Goal: Transaction & Acquisition: Register for event/course

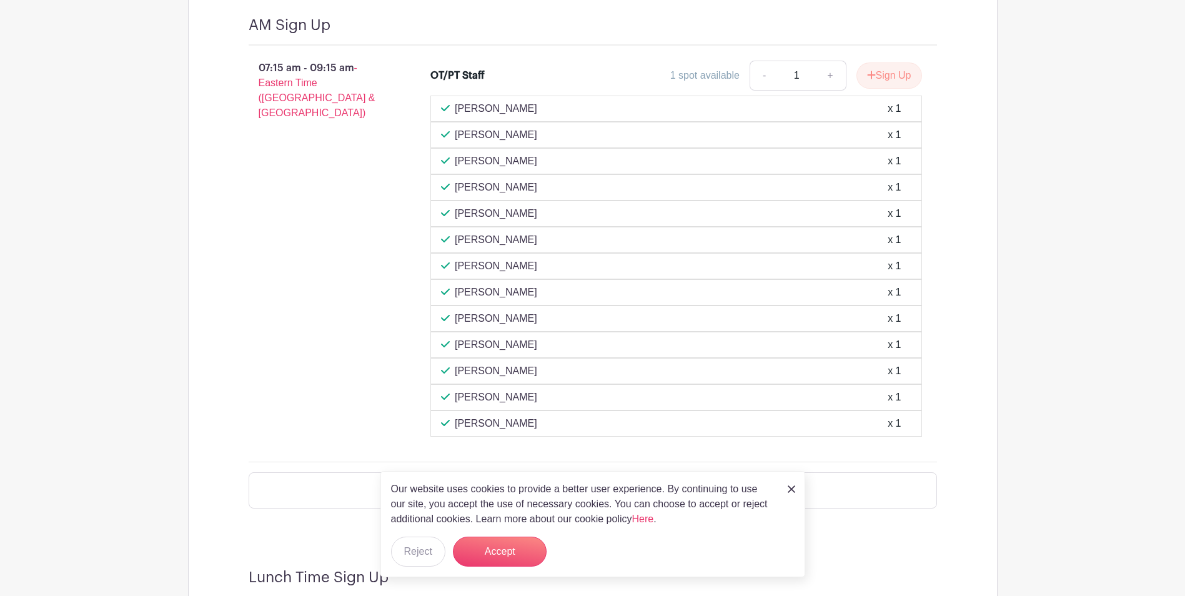
scroll to position [1187, 0]
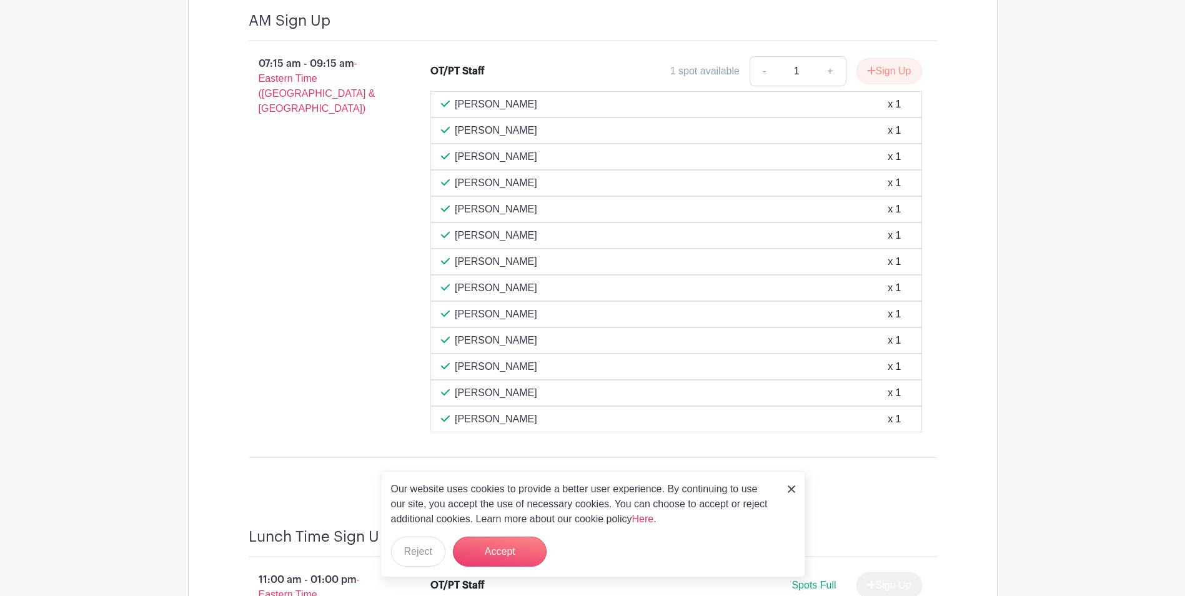
click at [788, 488] on img at bounding box center [791, 488] width 7 height 7
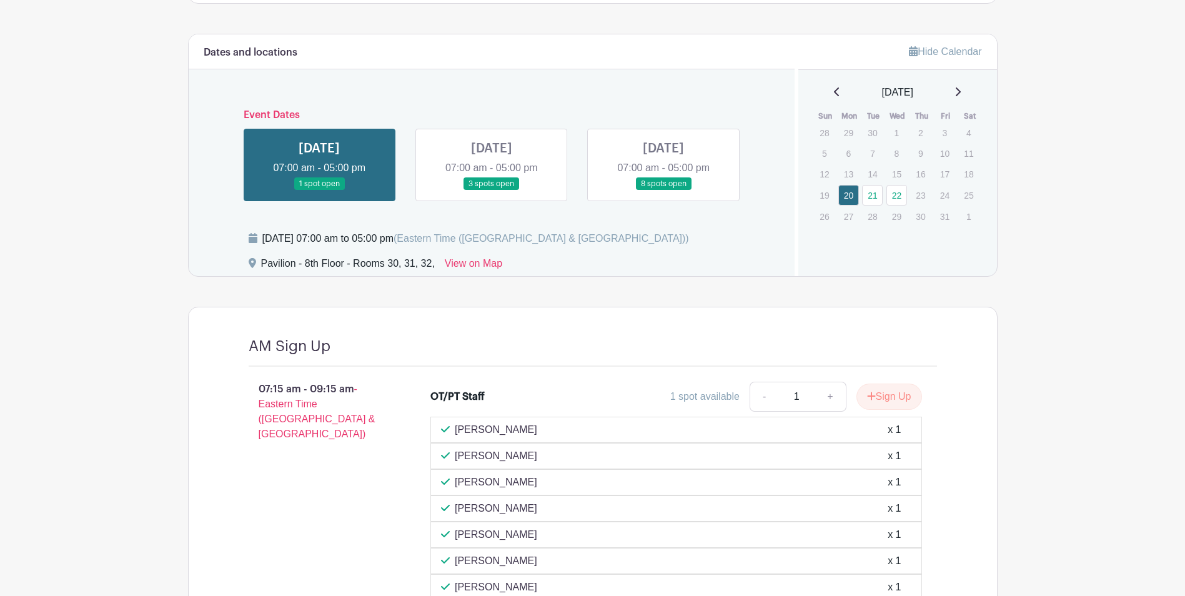
scroll to position [812, 0]
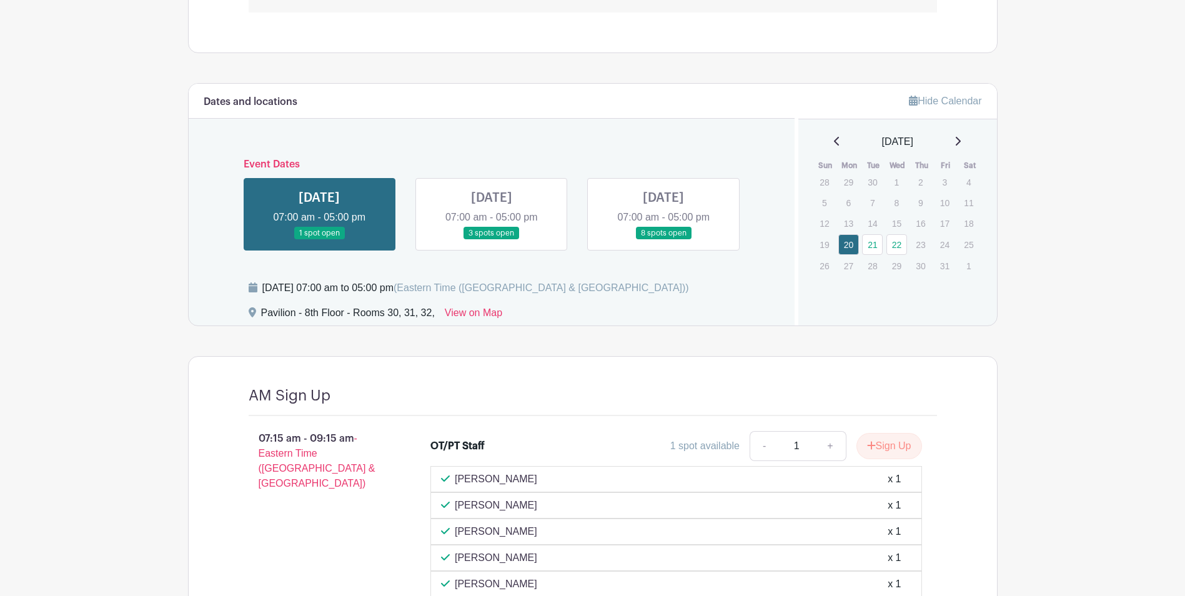
click at [492, 240] on link at bounding box center [492, 240] width 0 height 0
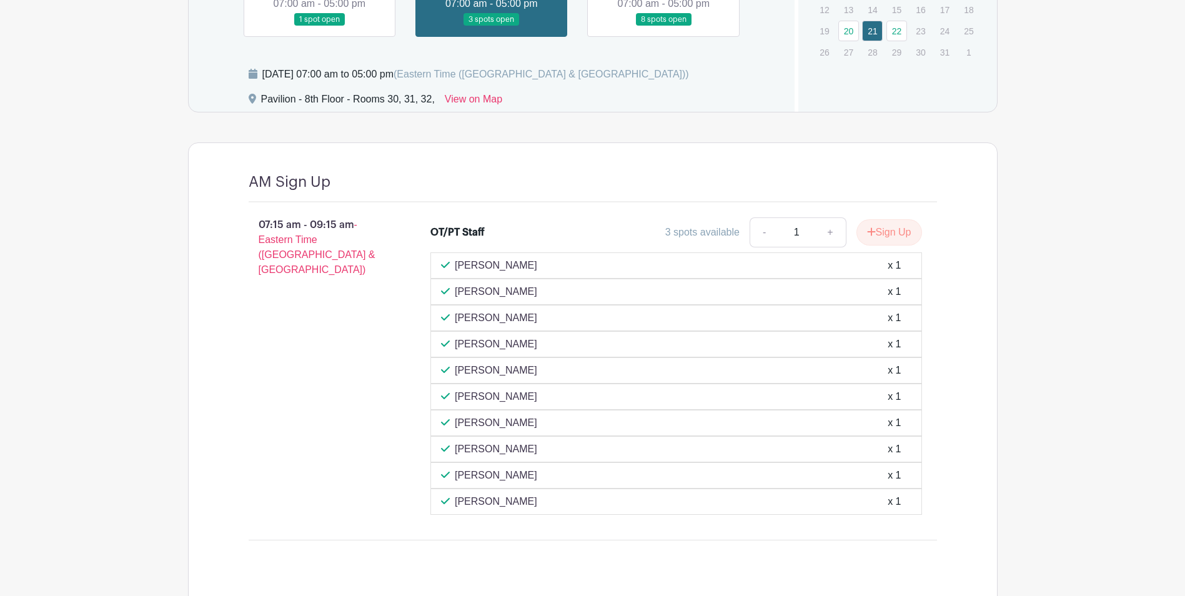
scroll to position [687, 0]
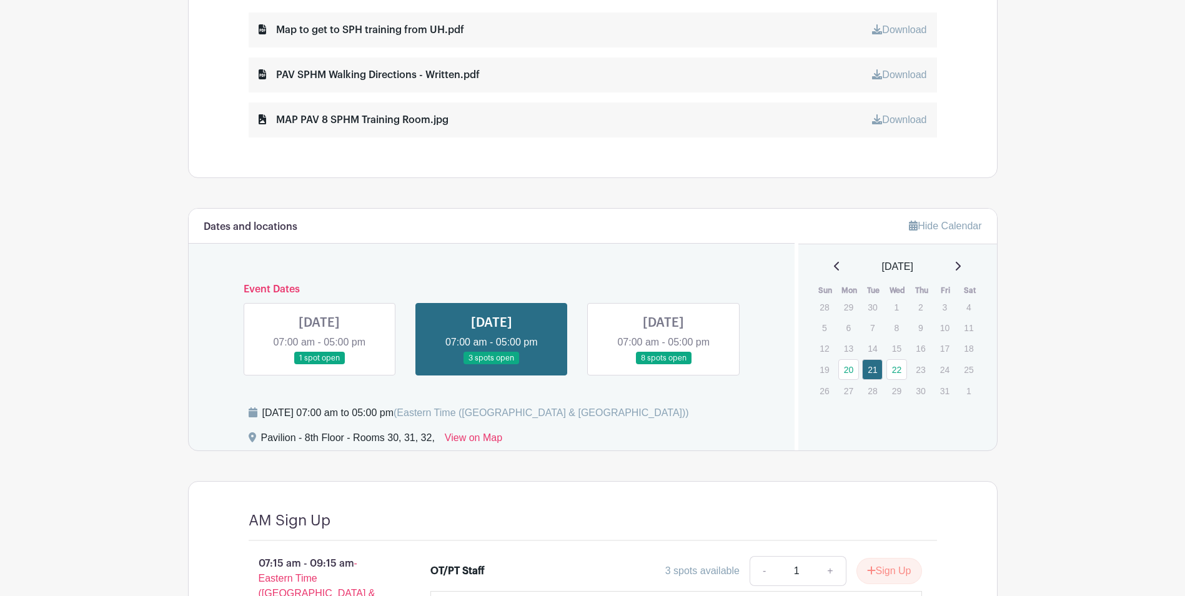
click at [319, 365] on link at bounding box center [319, 365] width 0 height 0
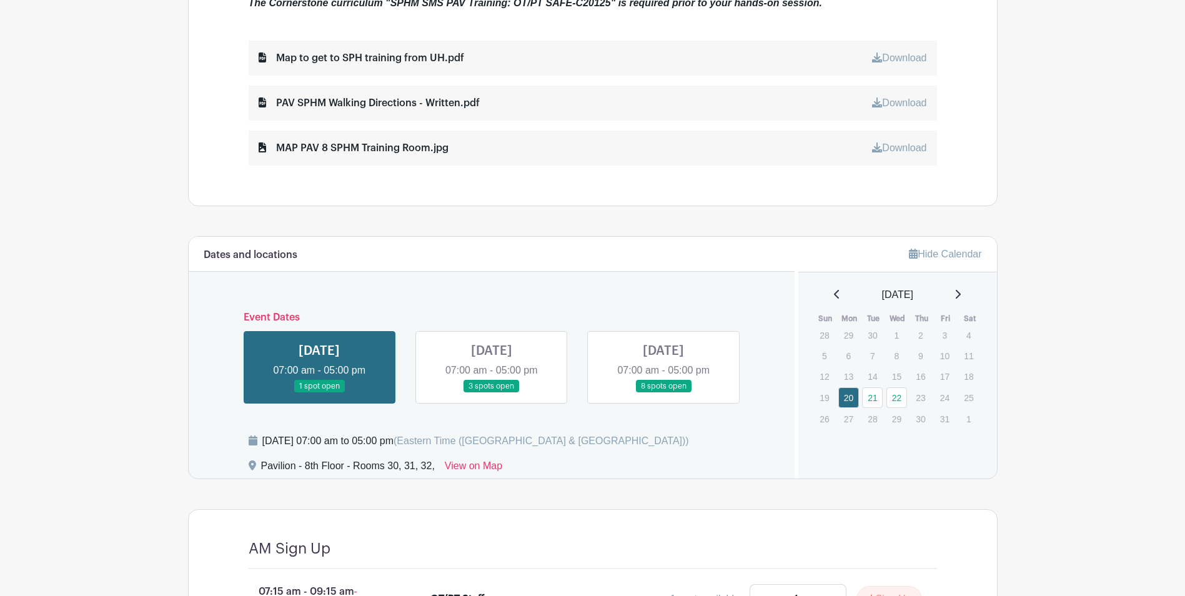
scroll to position [625, 0]
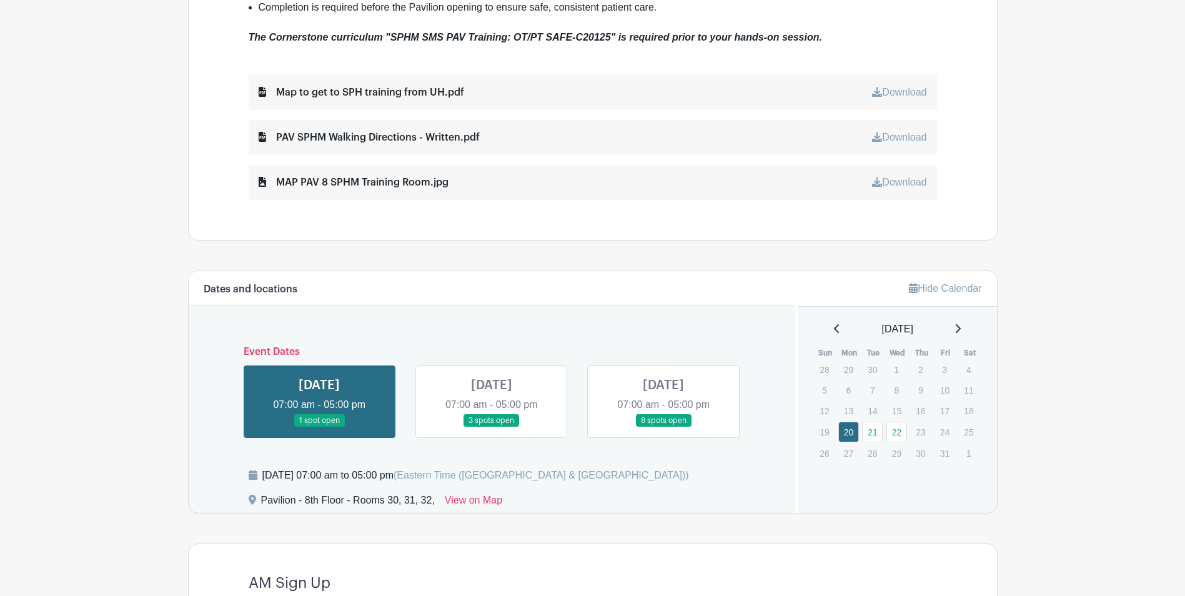
click at [664, 427] on link at bounding box center [664, 427] width 0 height 0
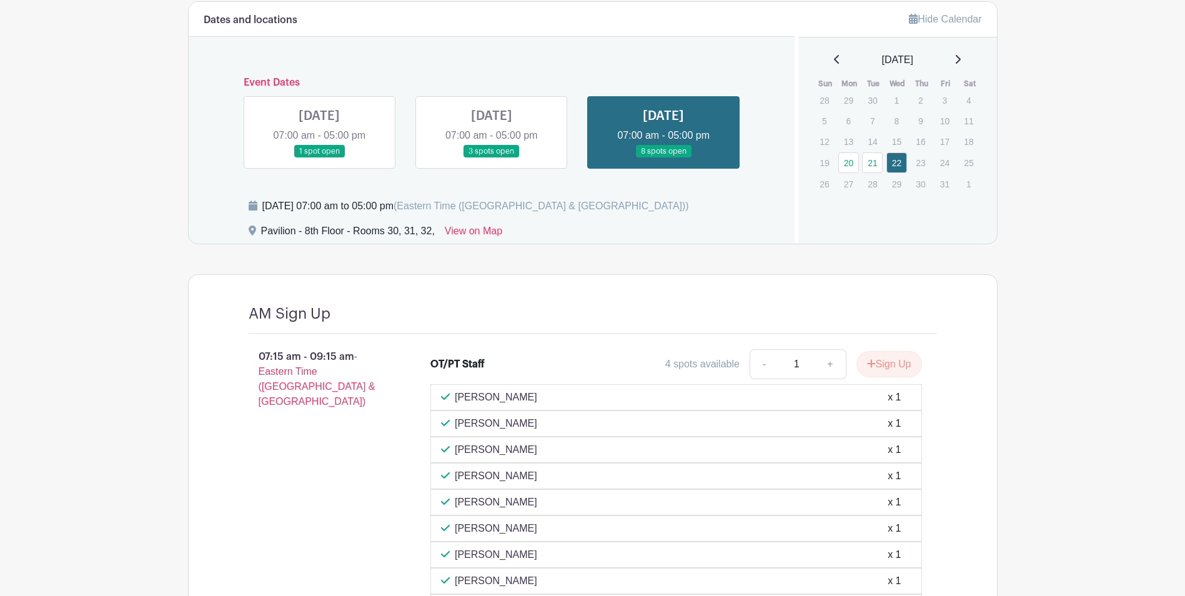
scroll to position [875, 0]
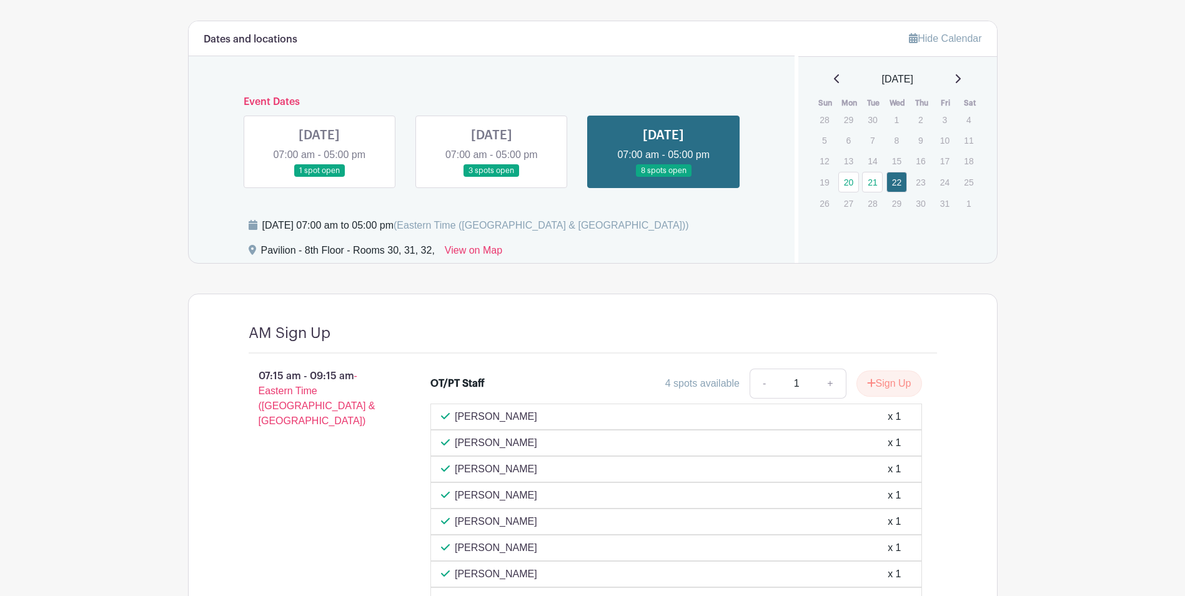
click at [319, 177] on link at bounding box center [319, 177] width 0 height 0
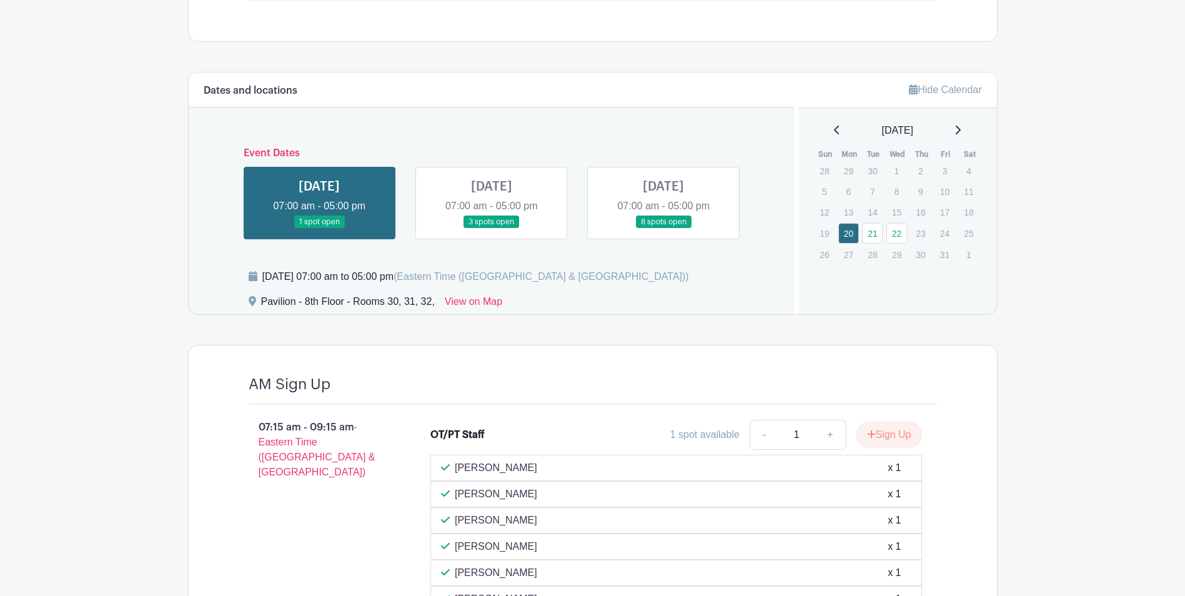
scroll to position [812, 0]
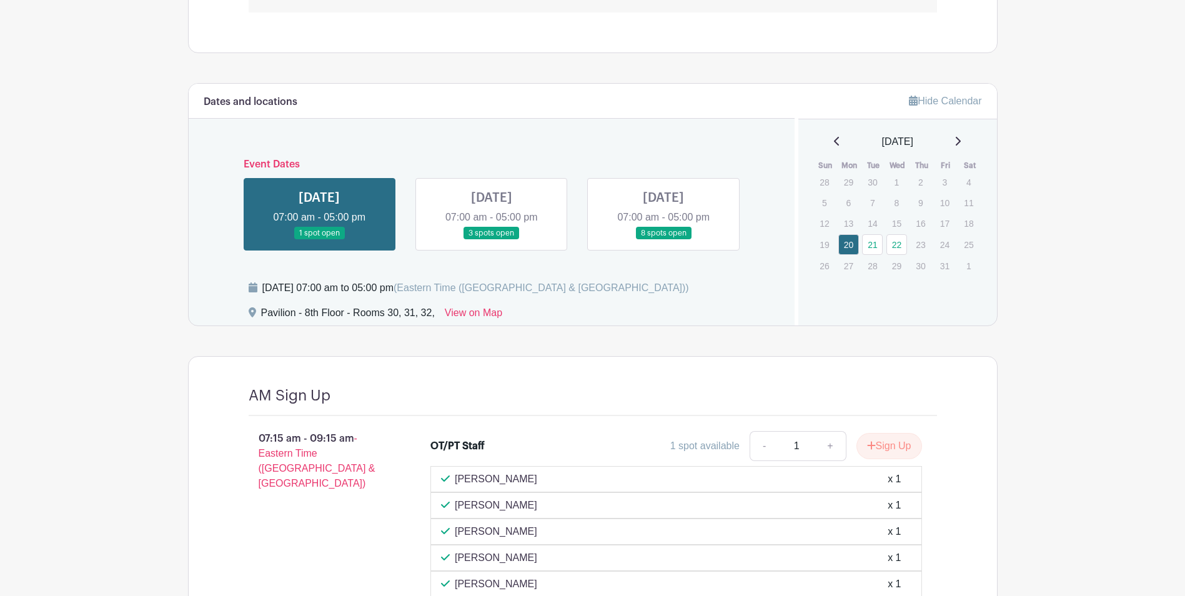
click at [492, 240] on link at bounding box center [492, 240] width 0 height 0
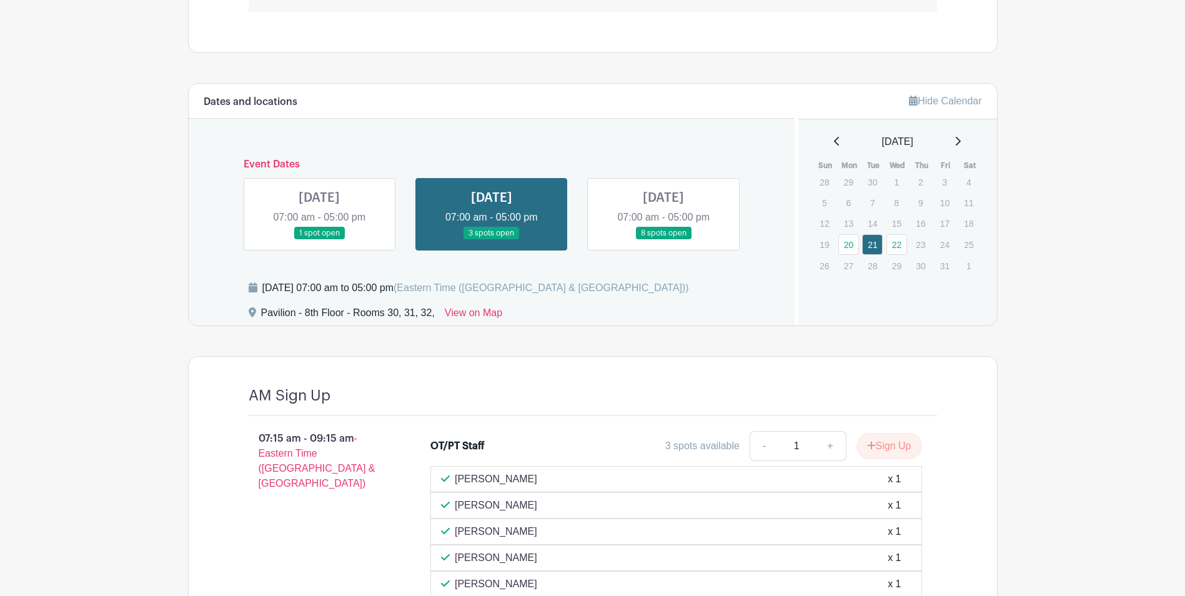
click at [664, 240] on link at bounding box center [664, 240] width 0 height 0
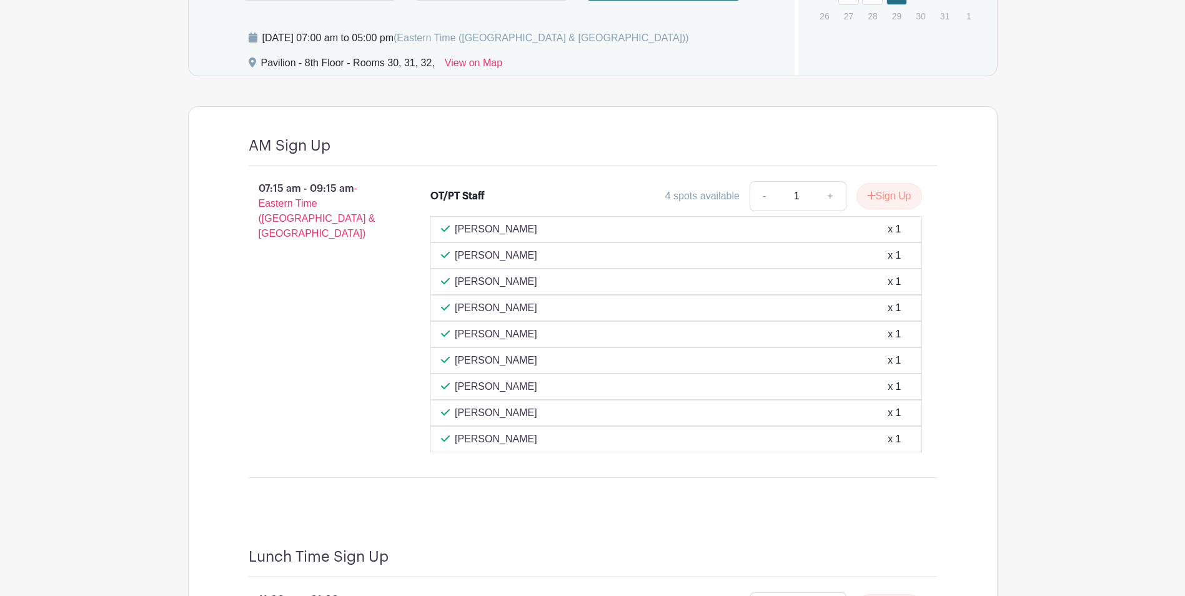
scroll to position [1000, 0]
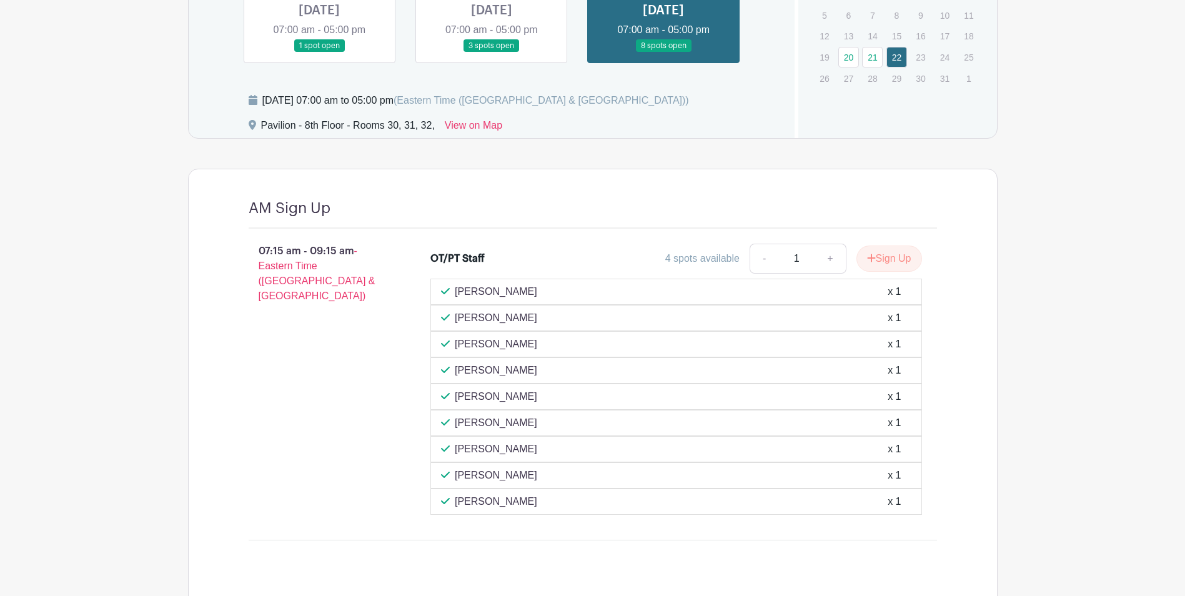
click at [319, 52] on link at bounding box center [319, 52] width 0 height 0
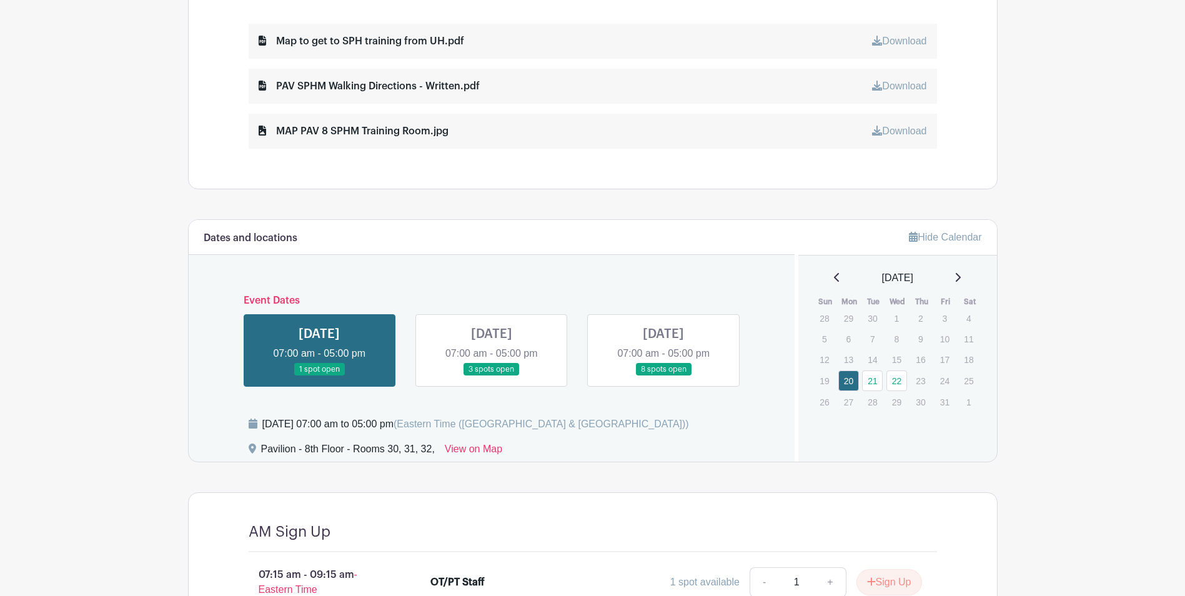
scroll to position [687, 0]
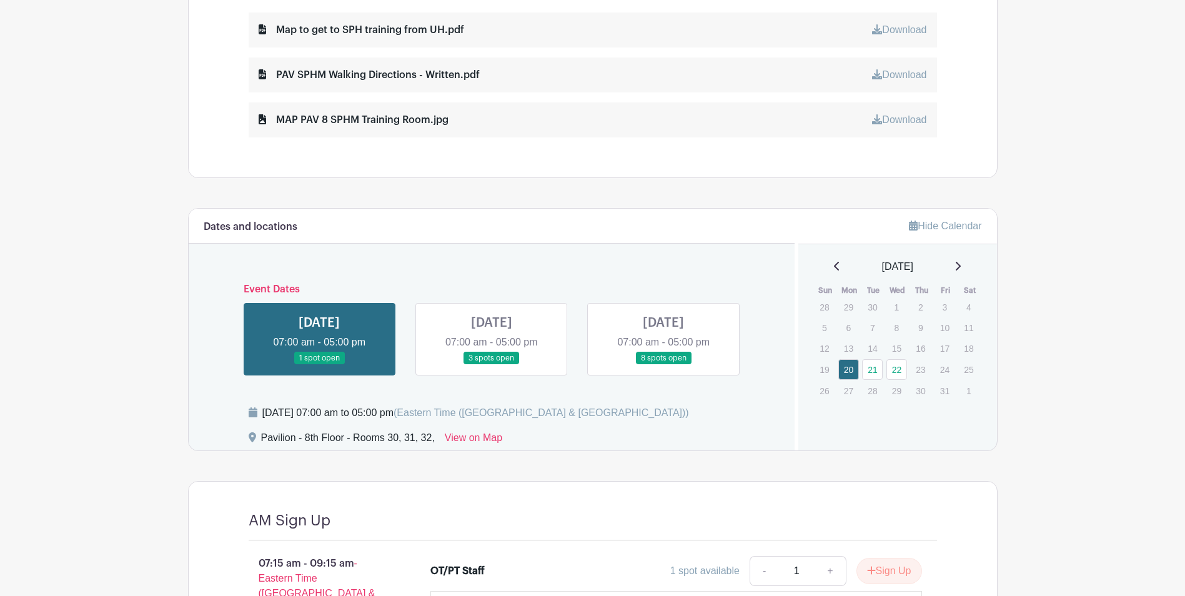
click at [664, 365] on link at bounding box center [664, 365] width 0 height 0
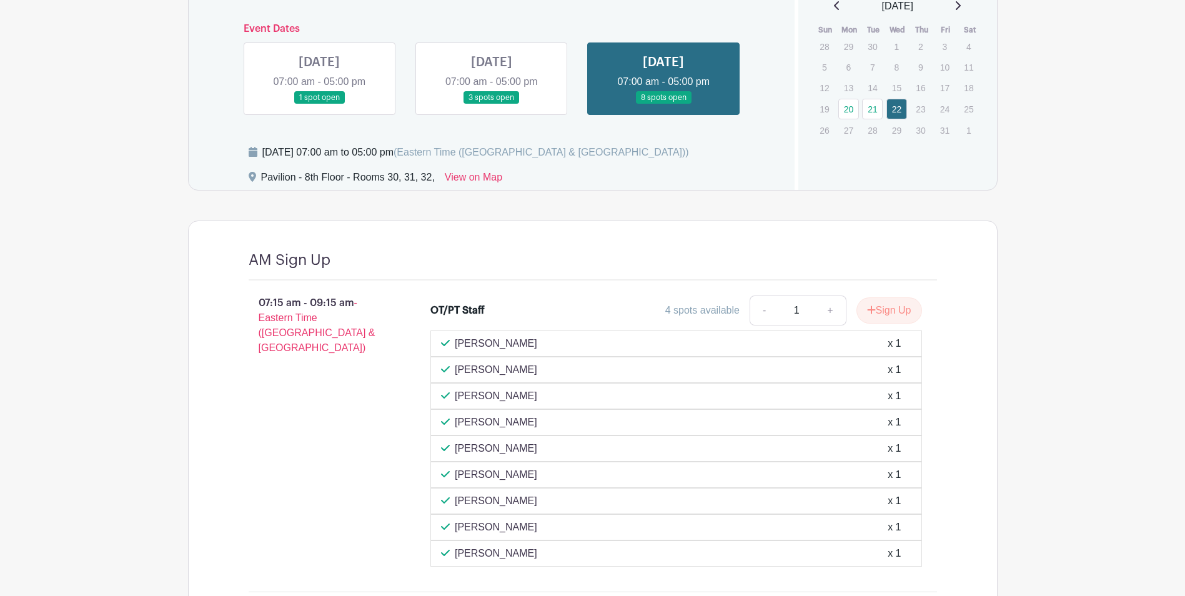
scroll to position [750, 0]
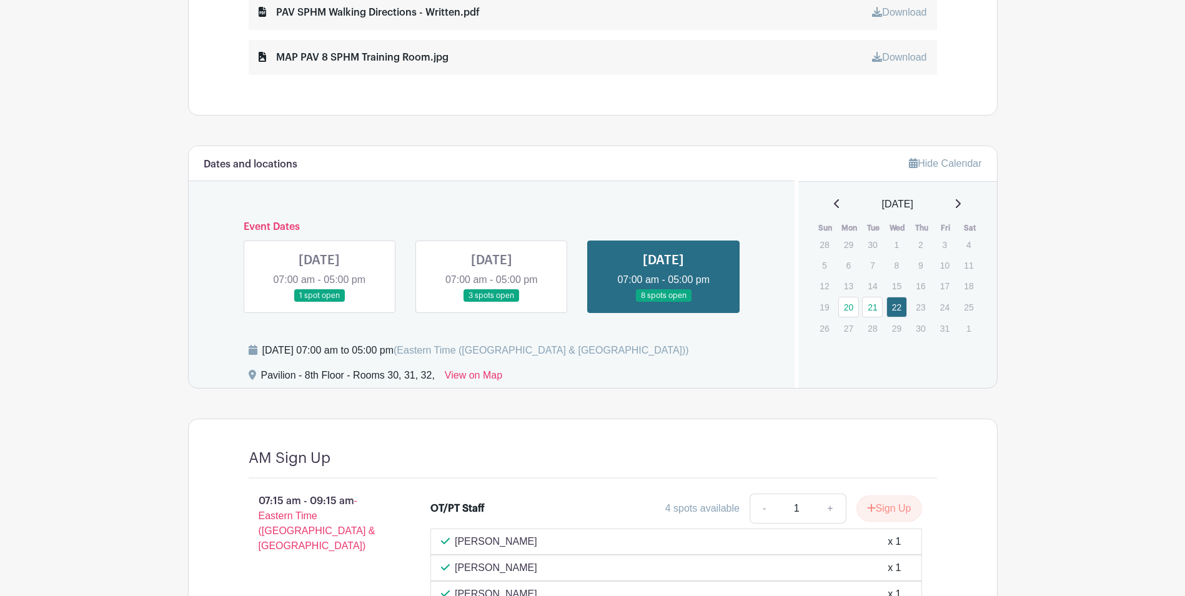
click at [319, 302] on link at bounding box center [319, 302] width 0 height 0
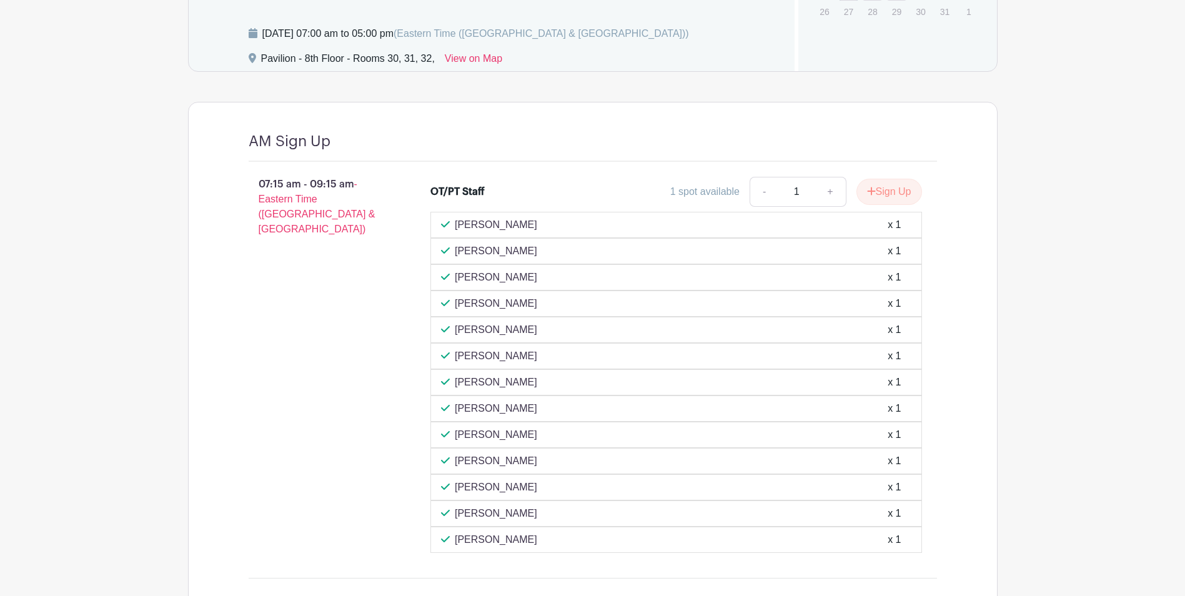
scroll to position [1062, 0]
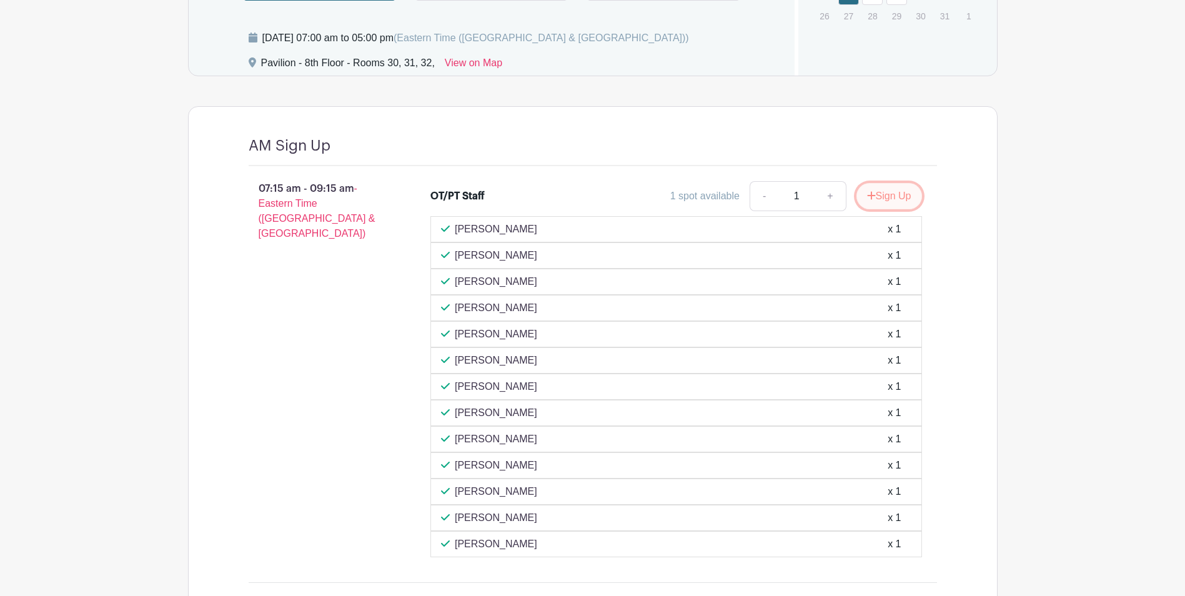
click at [880, 194] on button "Sign Up" at bounding box center [890, 196] width 66 height 26
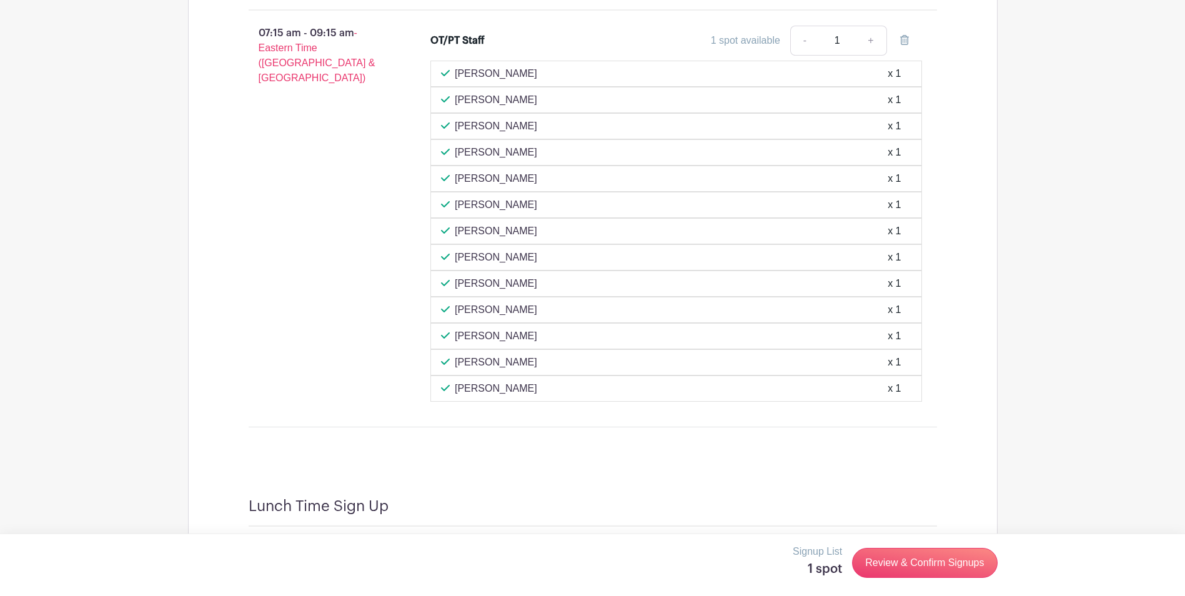
scroll to position [1187, 0]
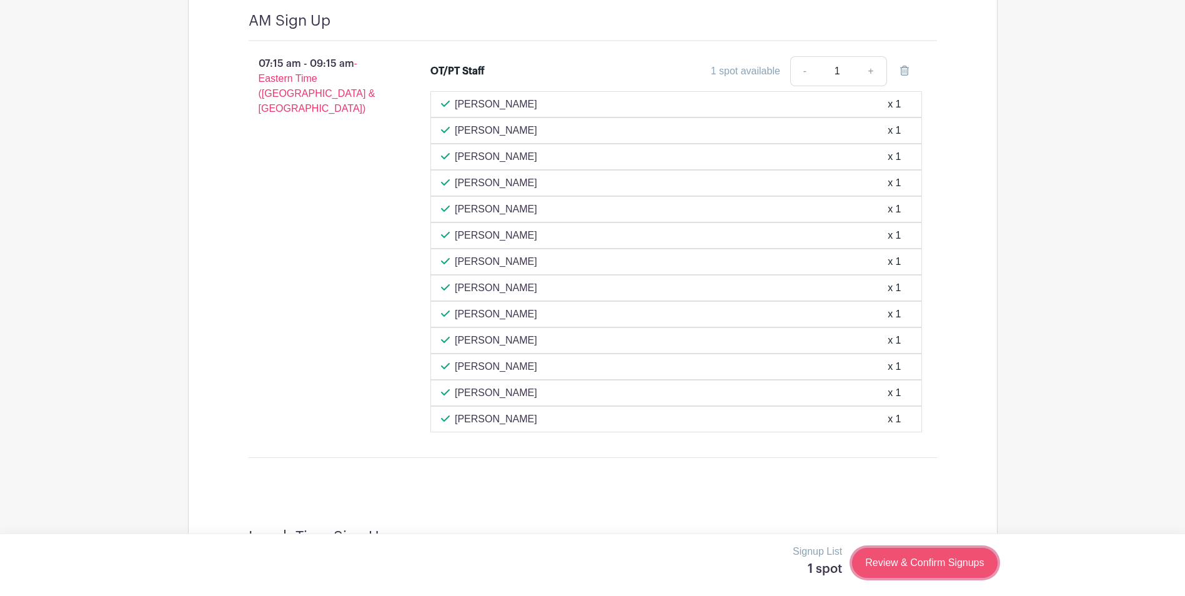
click at [936, 565] on link "Review & Confirm Signups" at bounding box center [924, 563] width 145 height 30
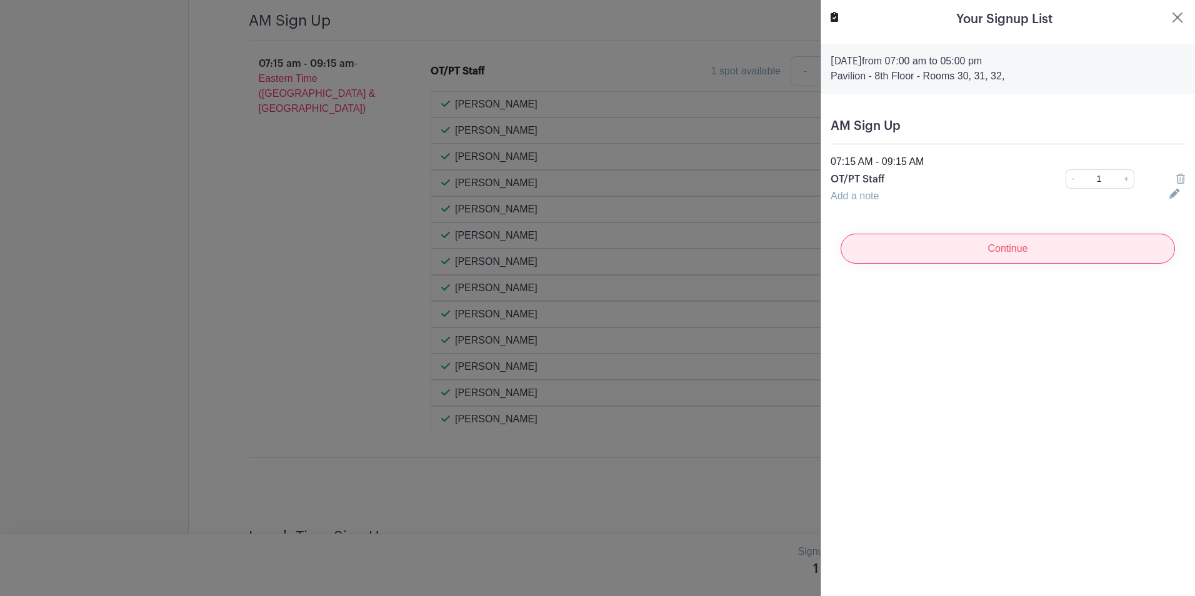
click at [942, 253] on input "Continue" at bounding box center [1007, 249] width 334 height 30
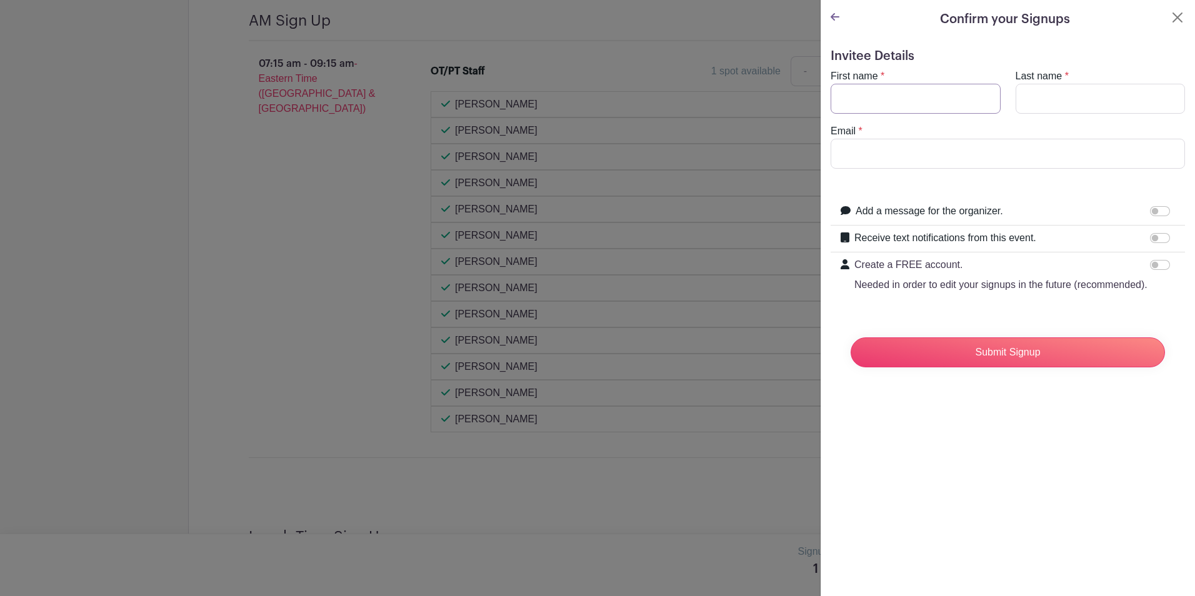
click at [872, 94] on input "First name" at bounding box center [915, 99] width 170 height 30
type input "[PERSON_NAME]"
type input "O'Hara"
type input "[EMAIL_ADDRESS][DOMAIN_NAME]"
click at [850, 337] on input "Submit Signup" at bounding box center [1007, 352] width 314 height 30
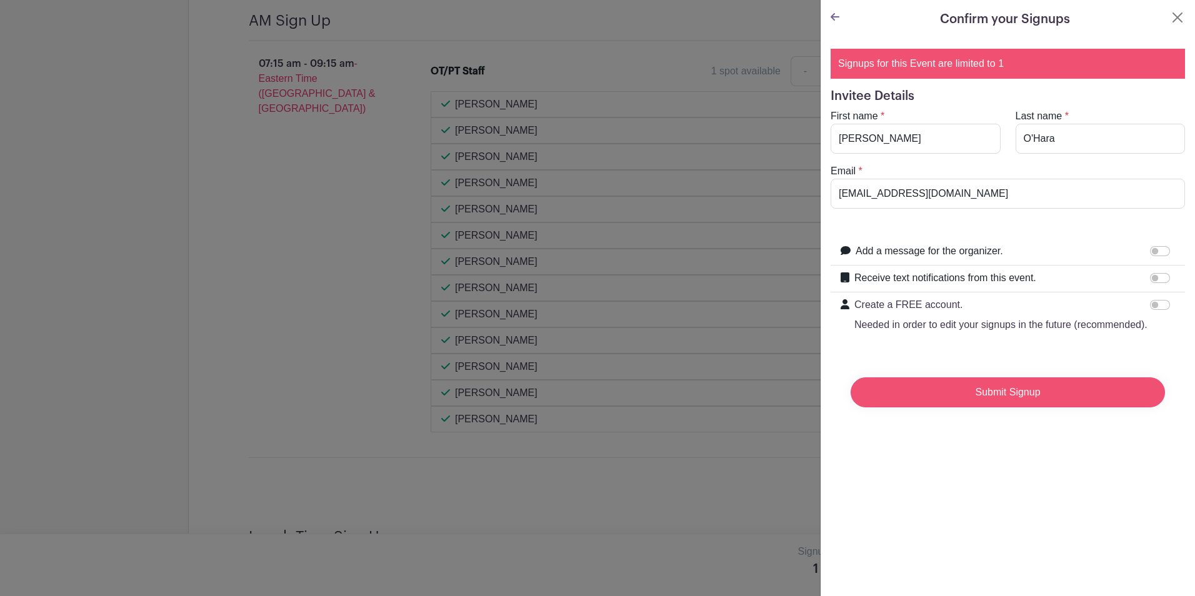
click at [965, 407] on input "Submit Signup" at bounding box center [1007, 392] width 314 height 30
click at [1173, 17] on button "Close" at bounding box center [1177, 17] width 15 height 15
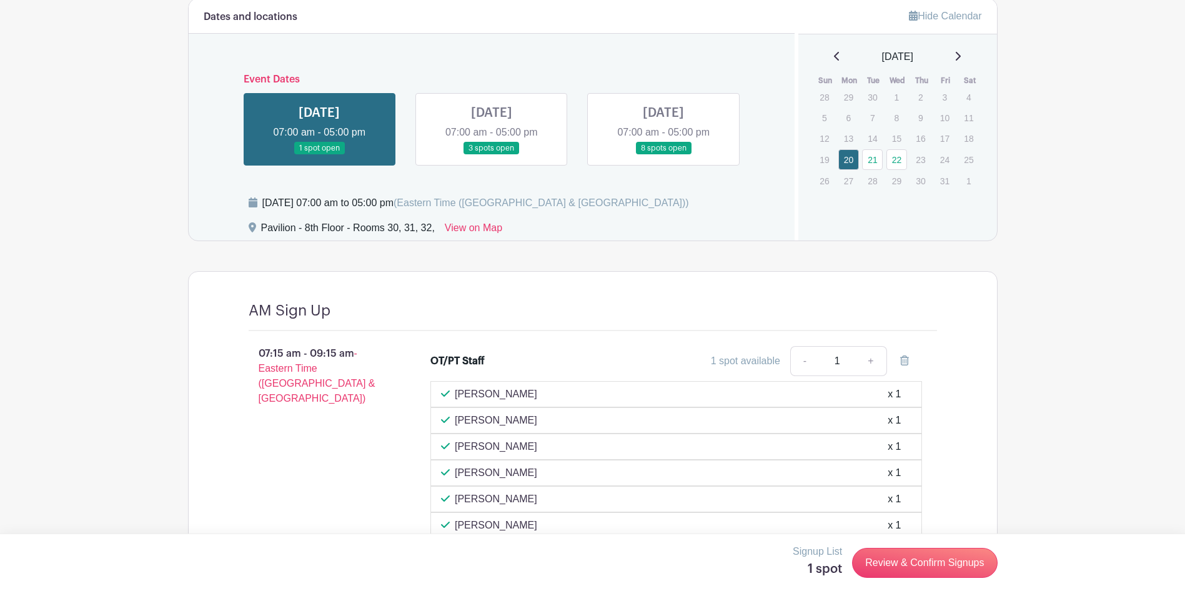
scroll to position [875, 0]
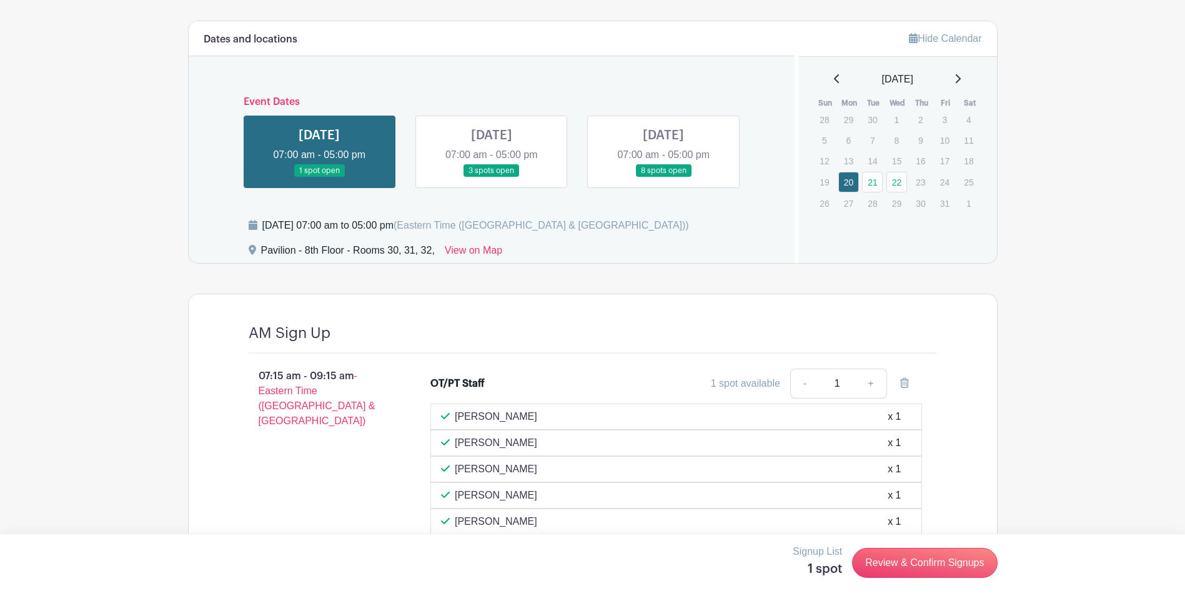
click at [492, 177] on link at bounding box center [492, 177] width 0 height 0
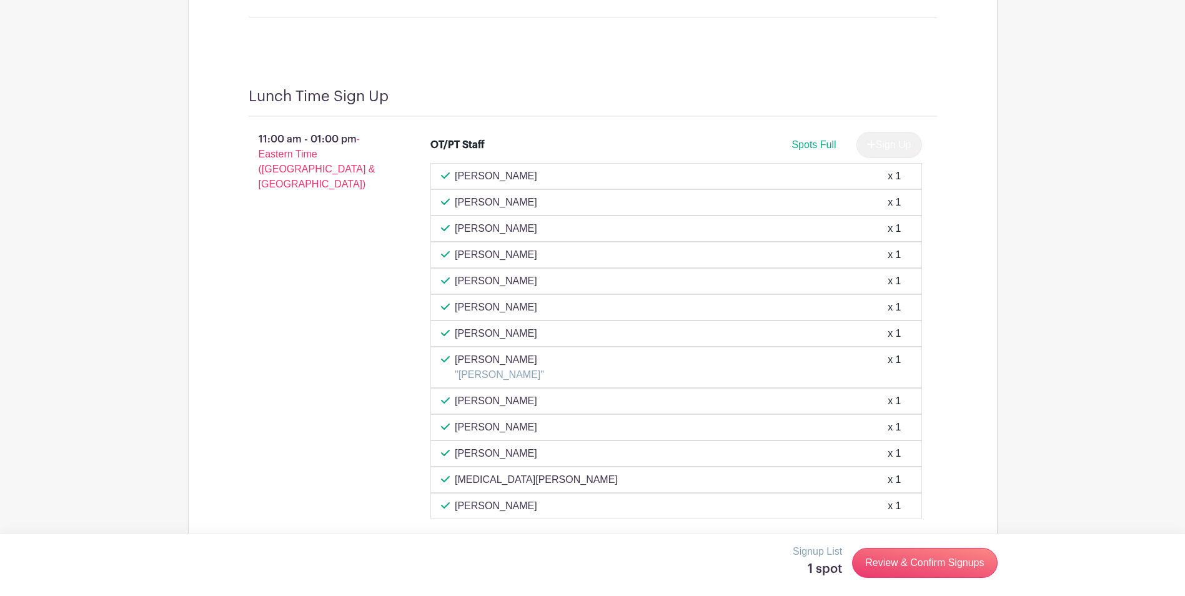
scroll to position [1562, 0]
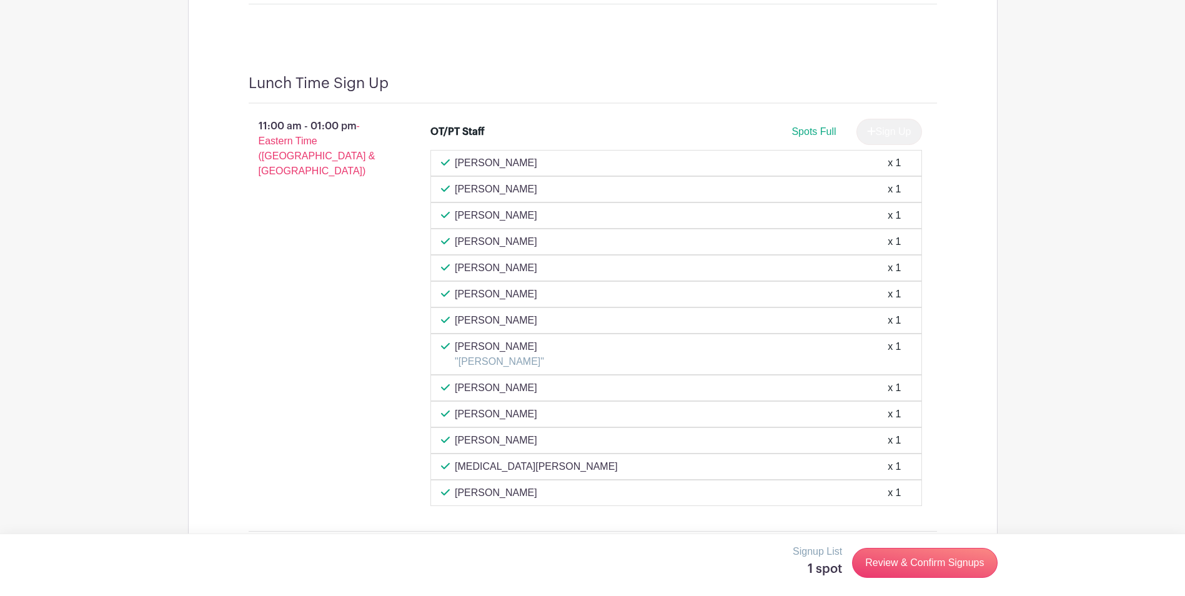
click at [860, 270] on div "[PERSON_NAME] x 1" at bounding box center [676, 268] width 470 height 15
click at [439, 261] on div "[PERSON_NAME] x 1" at bounding box center [676, 268] width 492 height 26
click at [451, 264] on div "[PERSON_NAME] x 1" at bounding box center [676, 268] width 470 height 15
click at [519, 278] on div "[PERSON_NAME] x 1" at bounding box center [676, 268] width 492 height 26
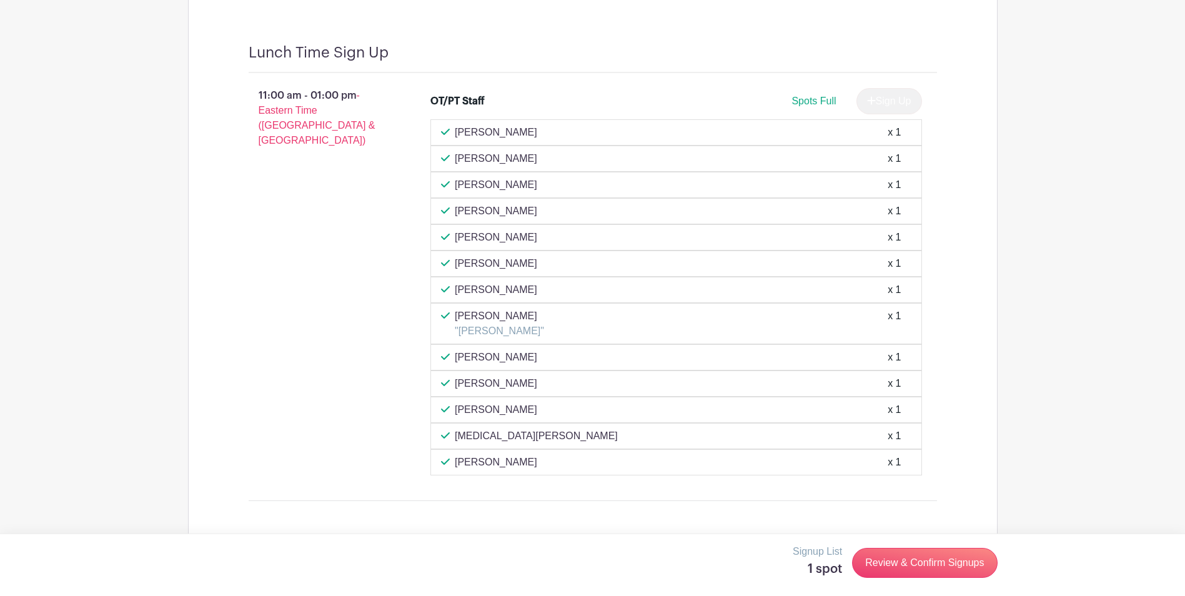
scroll to position [1655, 0]
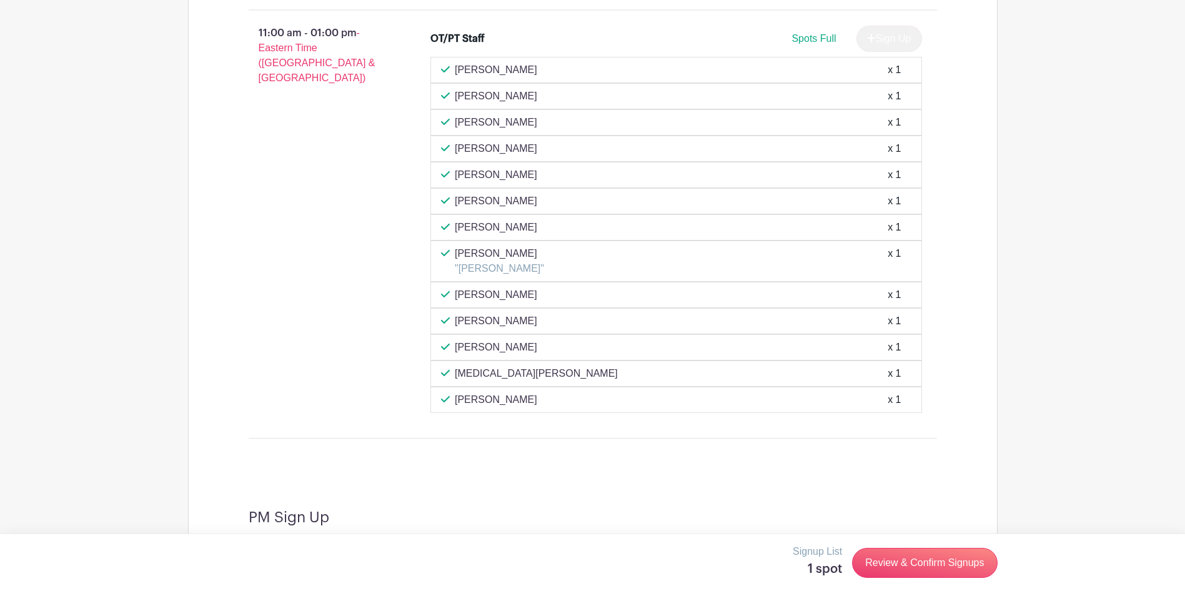
click at [689, 188] on div "[PERSON_NAME] x 1" at bounding box center [676, 201] width 492 height 26
click at [675, 177] on div "[PERSON_NAME] x 1" at bounding box center [676, 174] width 470 height 15
click at [491, 169] on p "[PERSON_NAME]" at bounding box center [496, 174] width 82 height 15
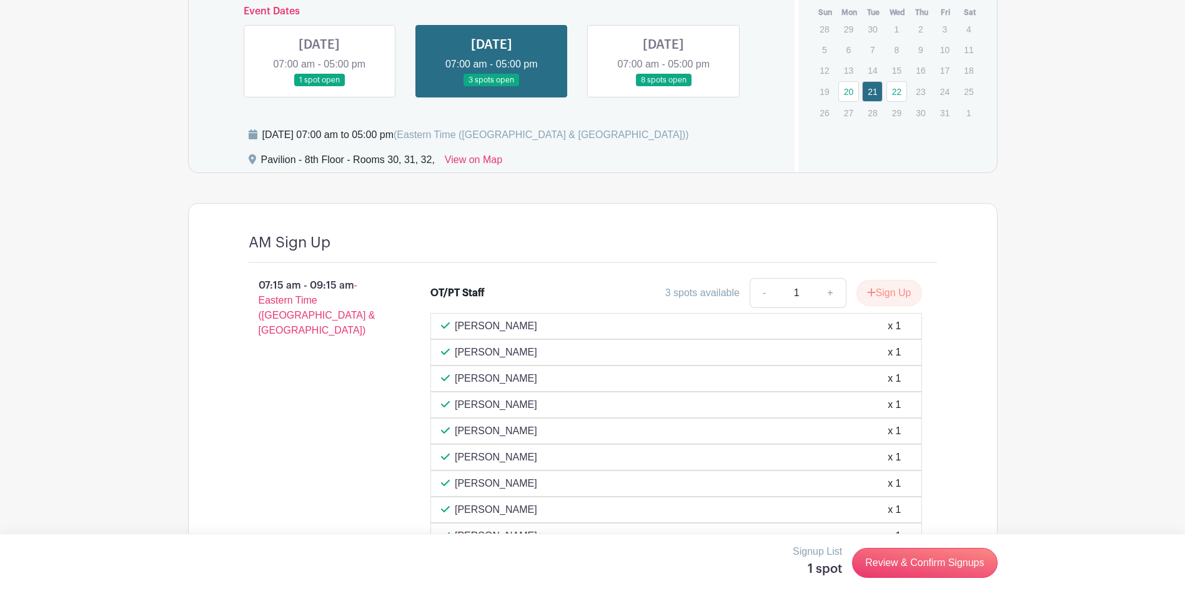
scroll to position [843, 0]
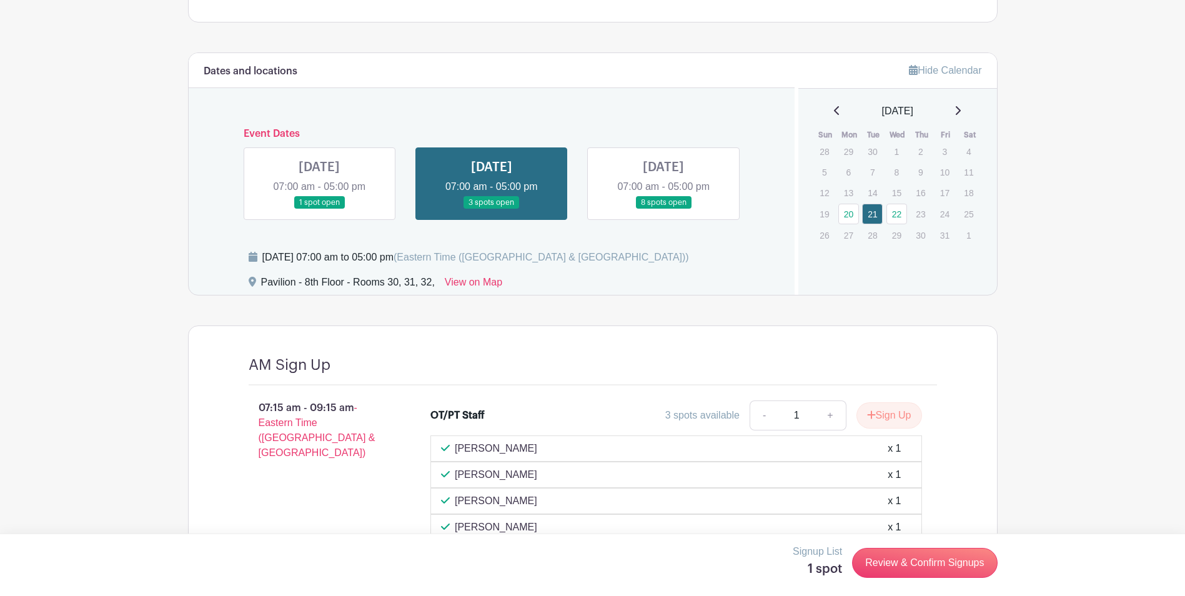
click at [319, 209] on link at bounding box center [319, 209] width 0 height 0
